Goal: Find specific page/section: Find specific page/section

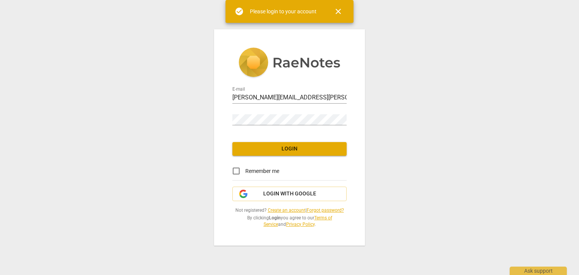
click at [236, 171] on input "Remember me" at bounding box center [236, 171] width 18 height 18
checkbox input "true"
click at [256, 146] on span "Login" at bounding box center [290, 149] width 102 height 8
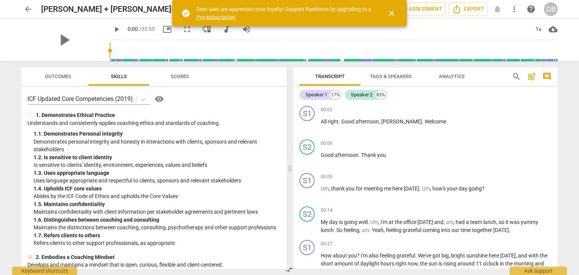
click at [2, 78] on div "arrow_back [PERSON_NAME] + [PERSON_NAME]-20241210_151836-Meeting Recording (2) …" at bounding box center [289, 137] width 579 height 275
click at [392, 14] on span "close" at bounding box center [391, 13] width 9 height 9
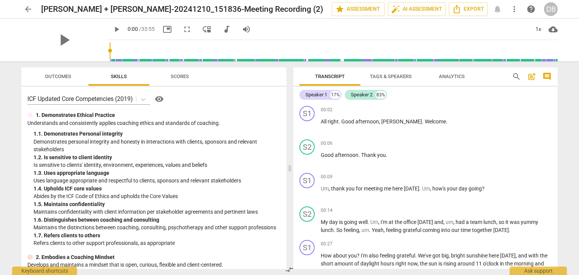
click at [29, 5] on span "arrow_back" at bounding box center [28, 9] width 9 height 9
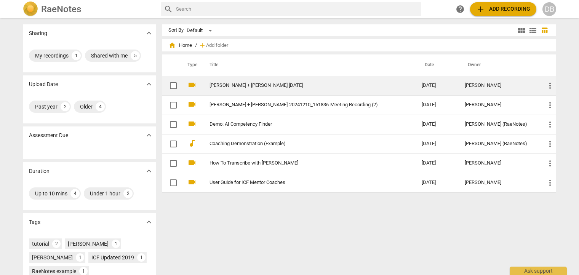
click at [236, 87] on link "[PERSON_NAME] + [PERSON_NAME] [DATE]" at bounding box center [302, 86] width 185 height 6
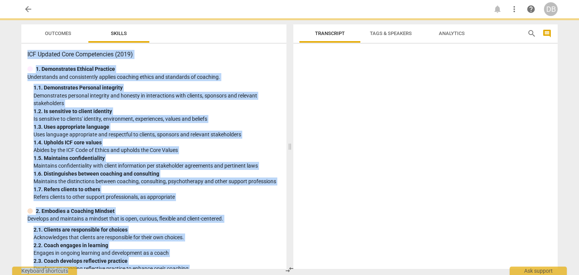
click at [236, 87] on div "1. 1. Demonstrates Personal integrity" at bounding box center [157, 88] width 247 height 8
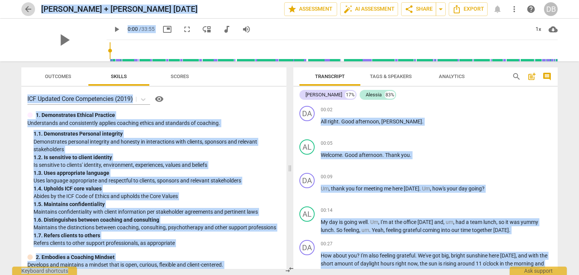
click at [26, 8] on span "arrow_back" at bounding box center [28, 9] width 9 height 9
